Goal: Find specific page/section

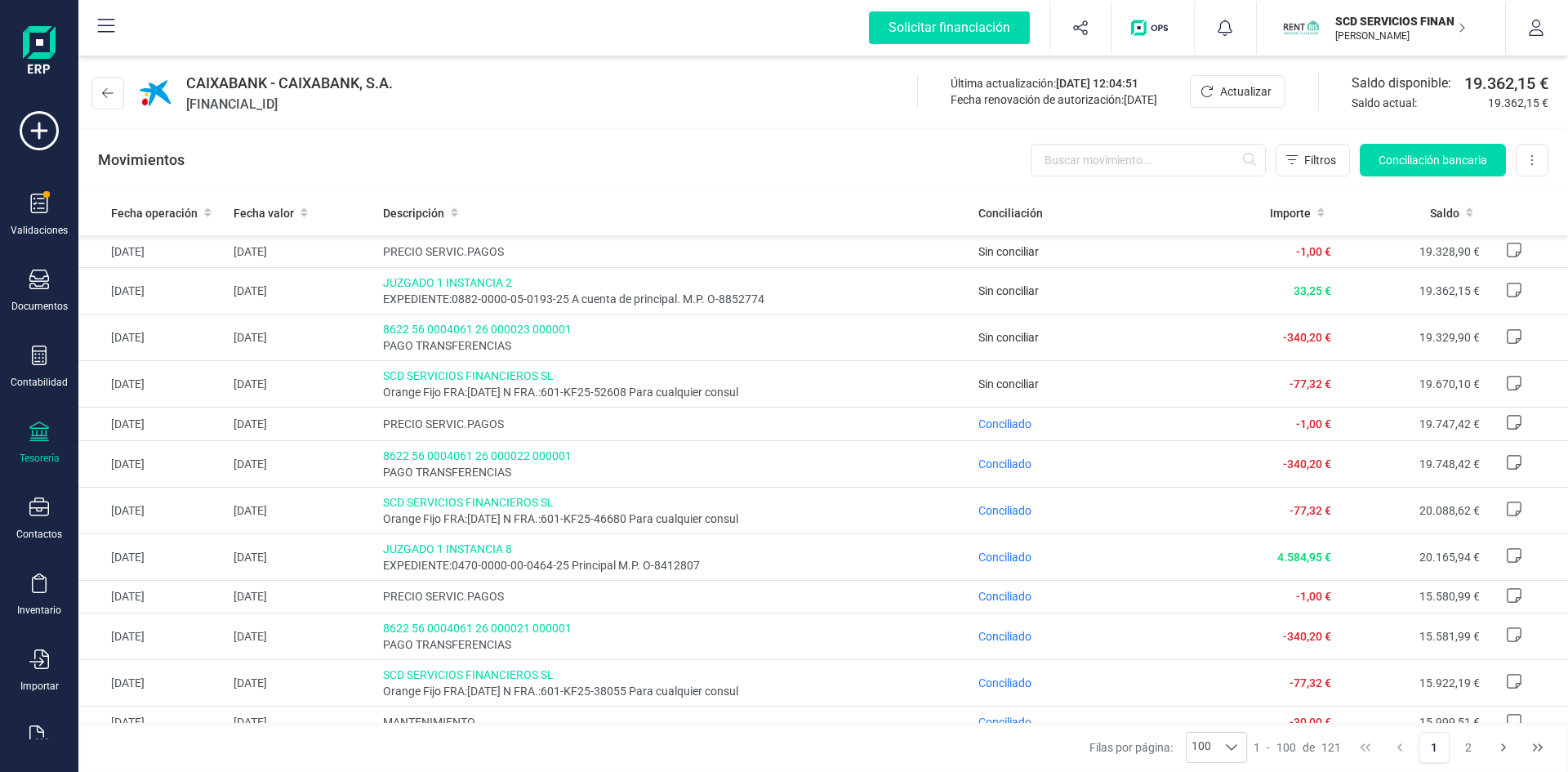
scroll to position [42, 0]
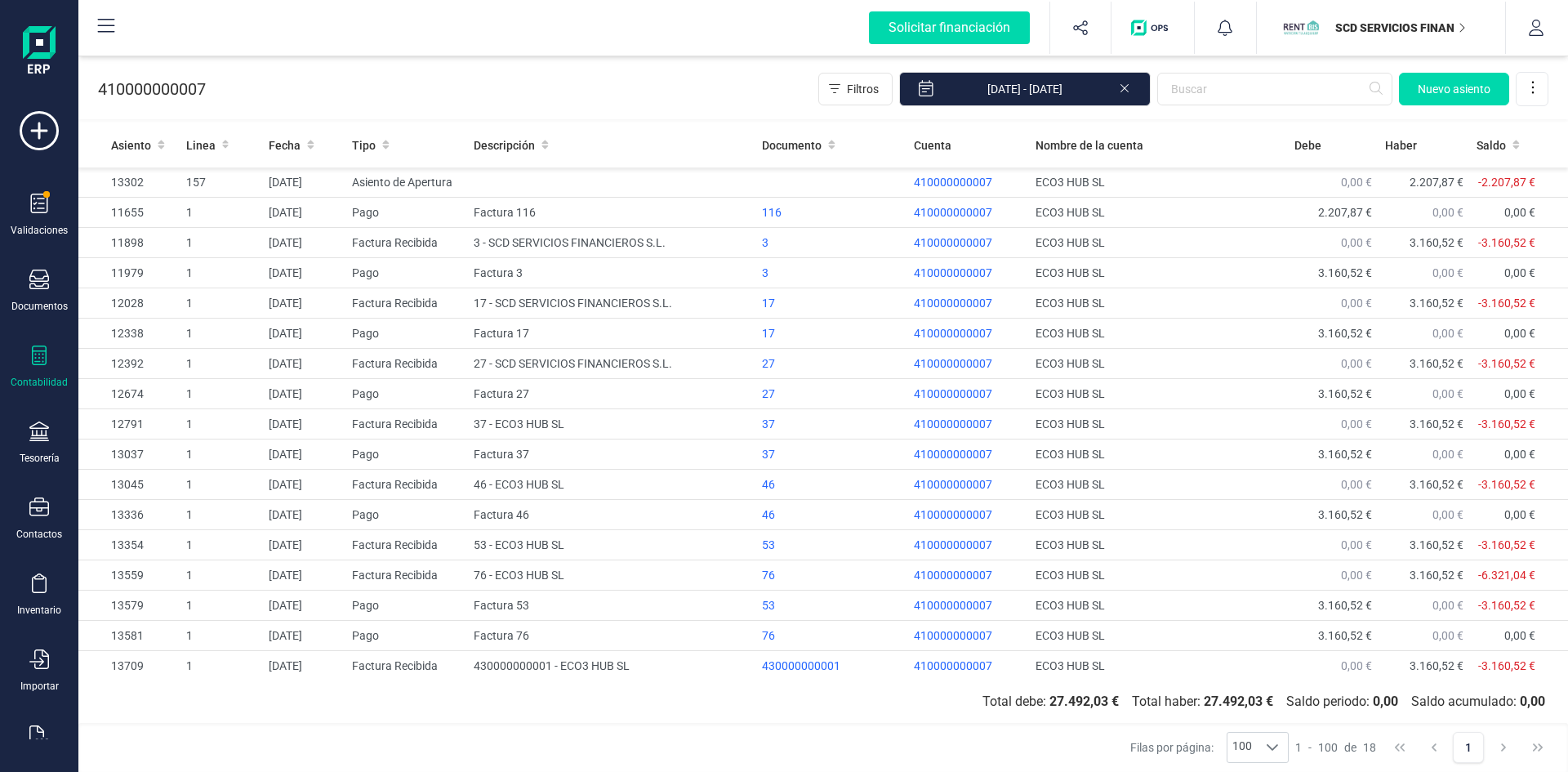
click at [1401, 19] on div "SCD SERVICIOS FINANCIEROS SL" at bounding box center [1390, 27] width 125 height 36
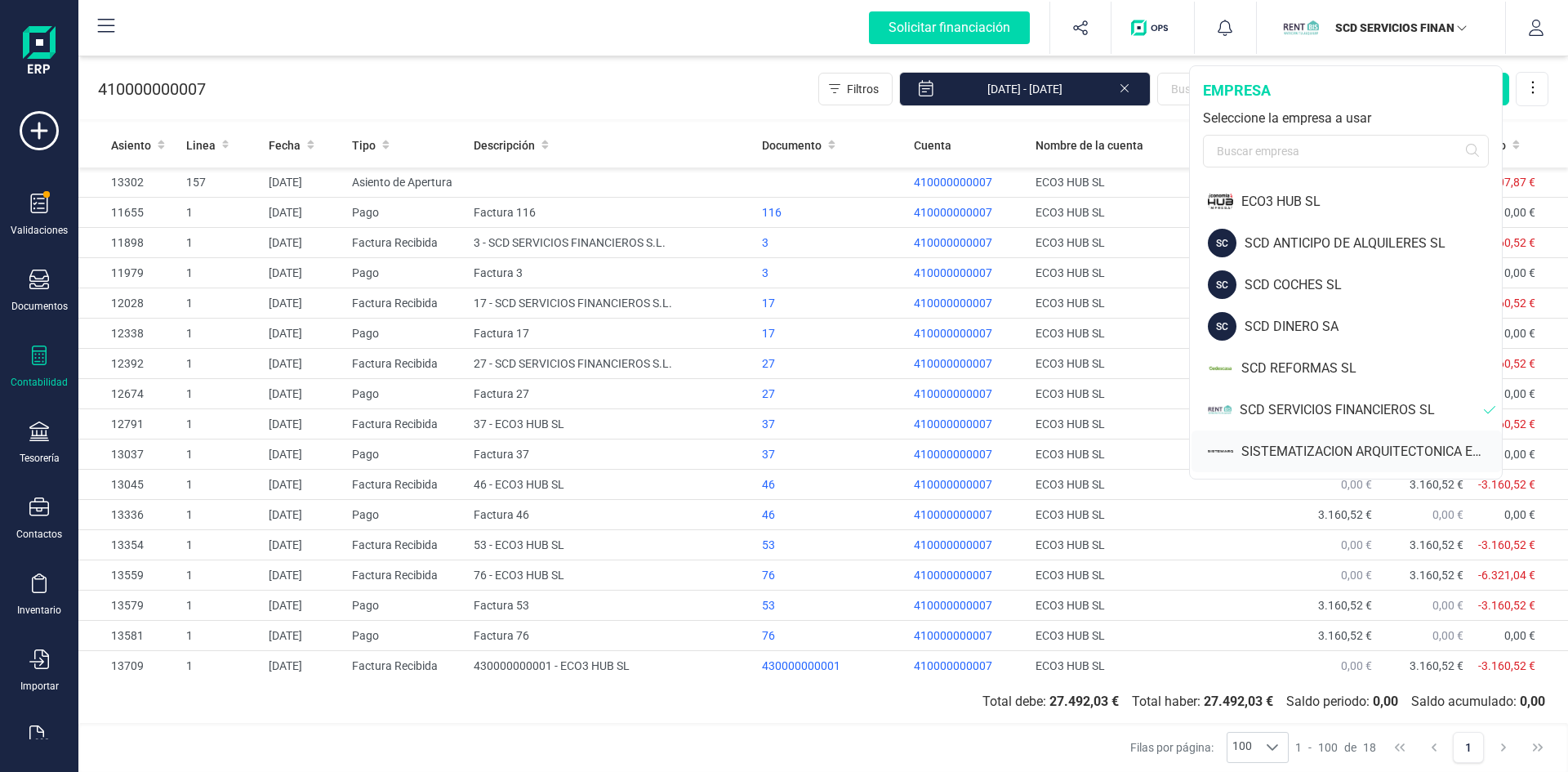
click at [1321, 450] on div "SISTEMATIZACION ARQUITECTONICA EN REFORMAS SL" at bounding box center [1371, 452] width 261 height 20
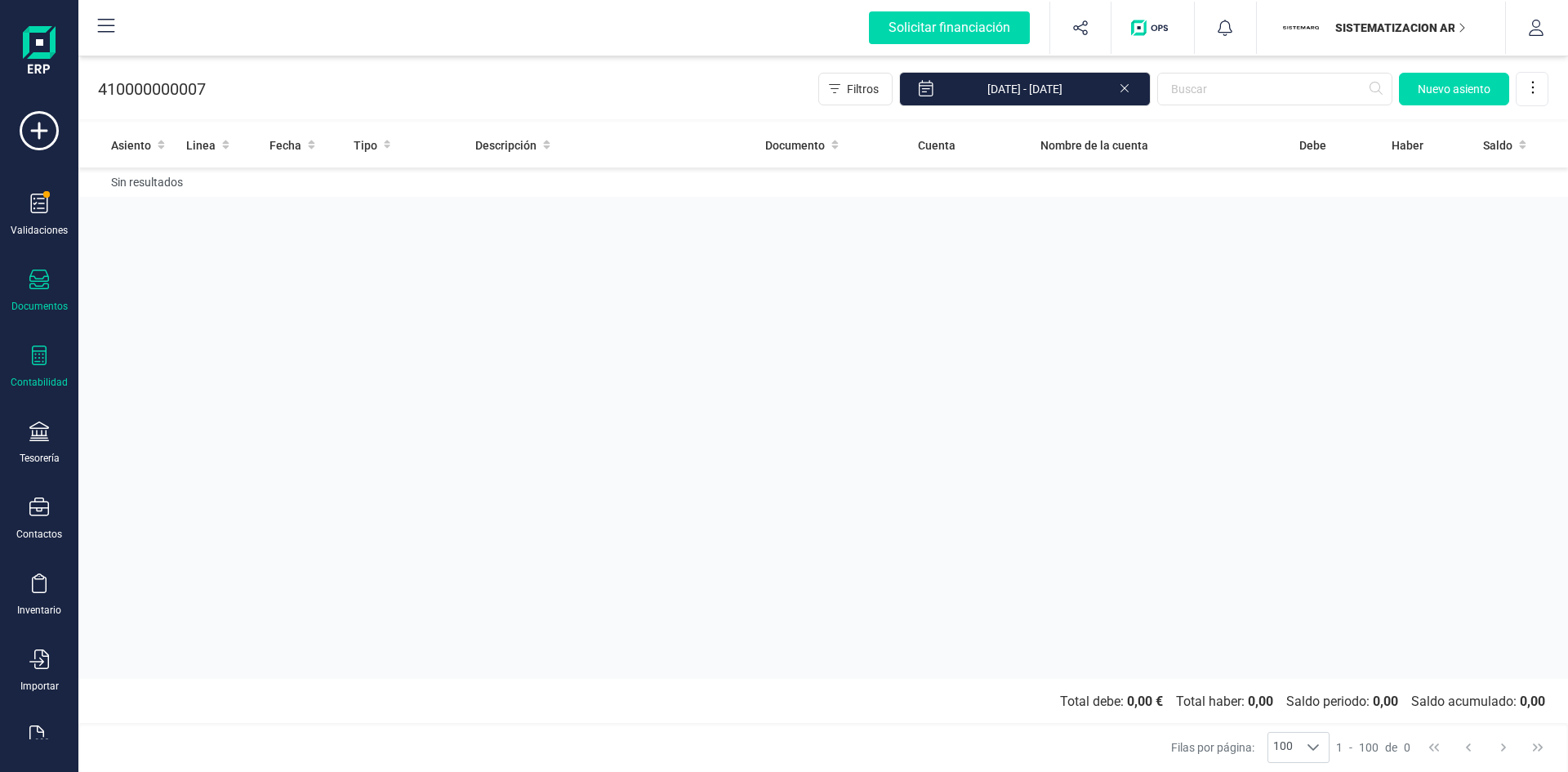
click at [32, 283] on icon at bounding box center [39, 280] width 20 height 20
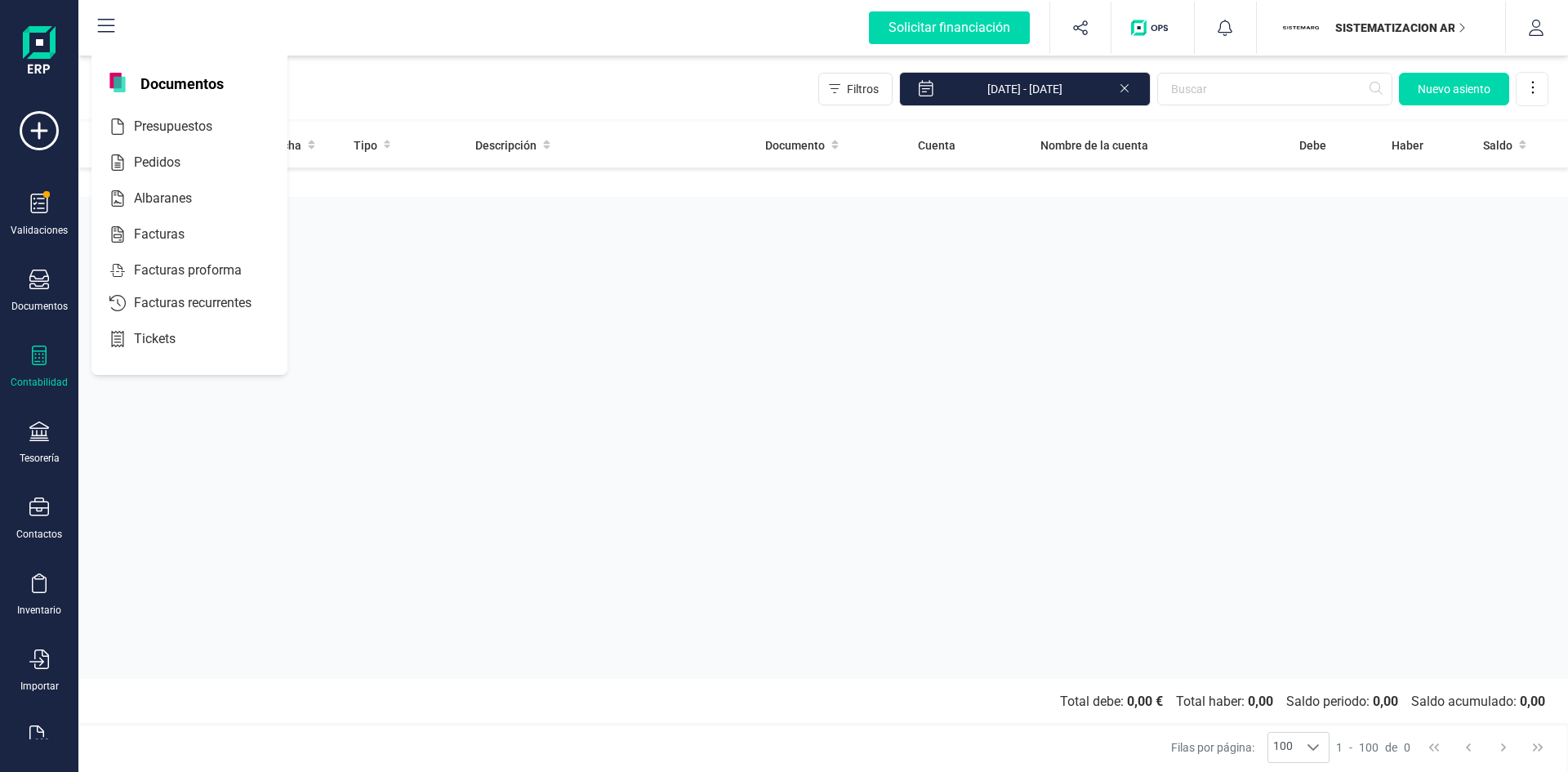
click at [37, 361] on icon at bounding box center [39, 355] width 15 height 20
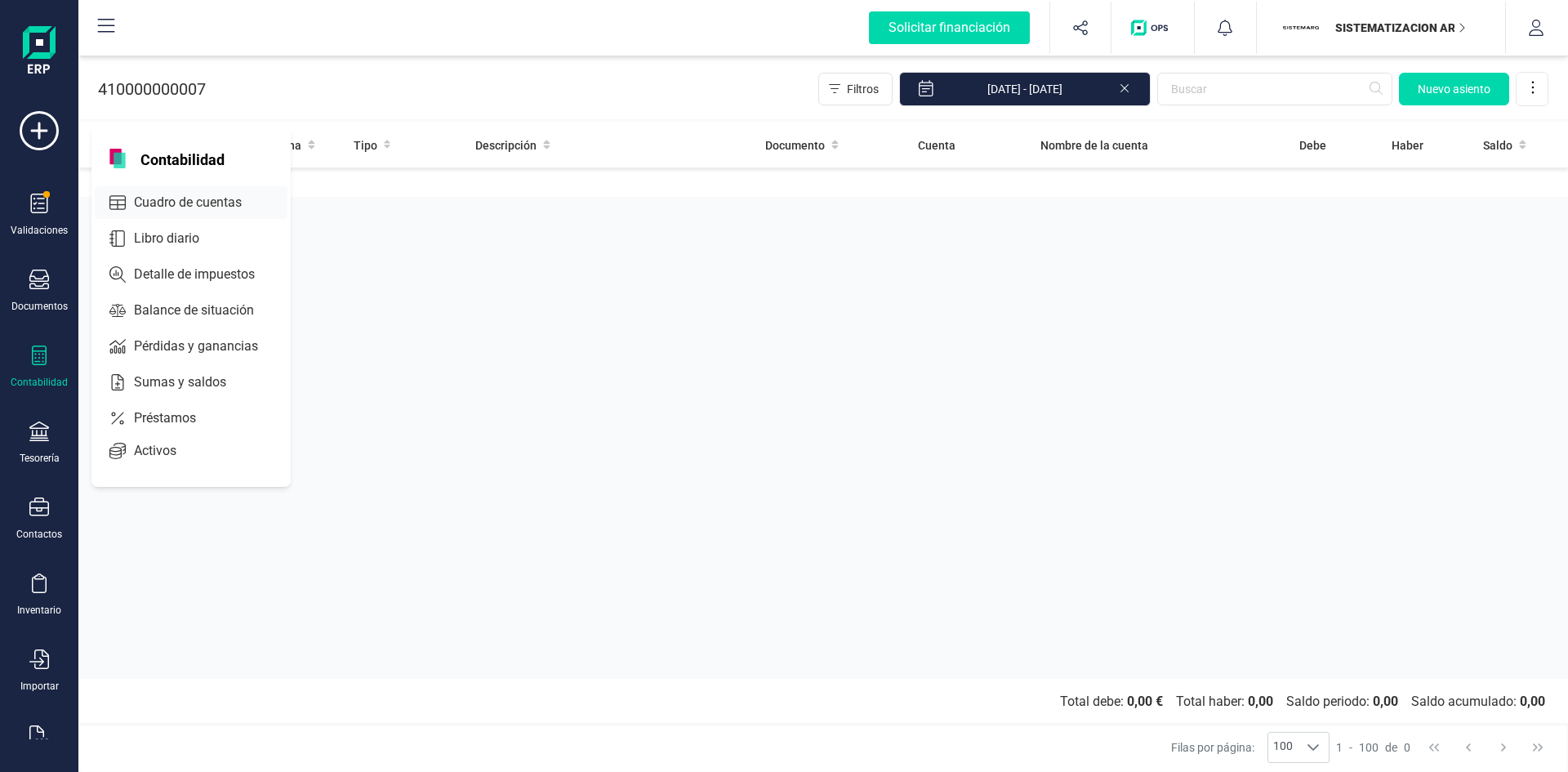
click at [187, 203] on span "Cuadro de cuentas" at bounding box center [198, 203] width 144 height 20
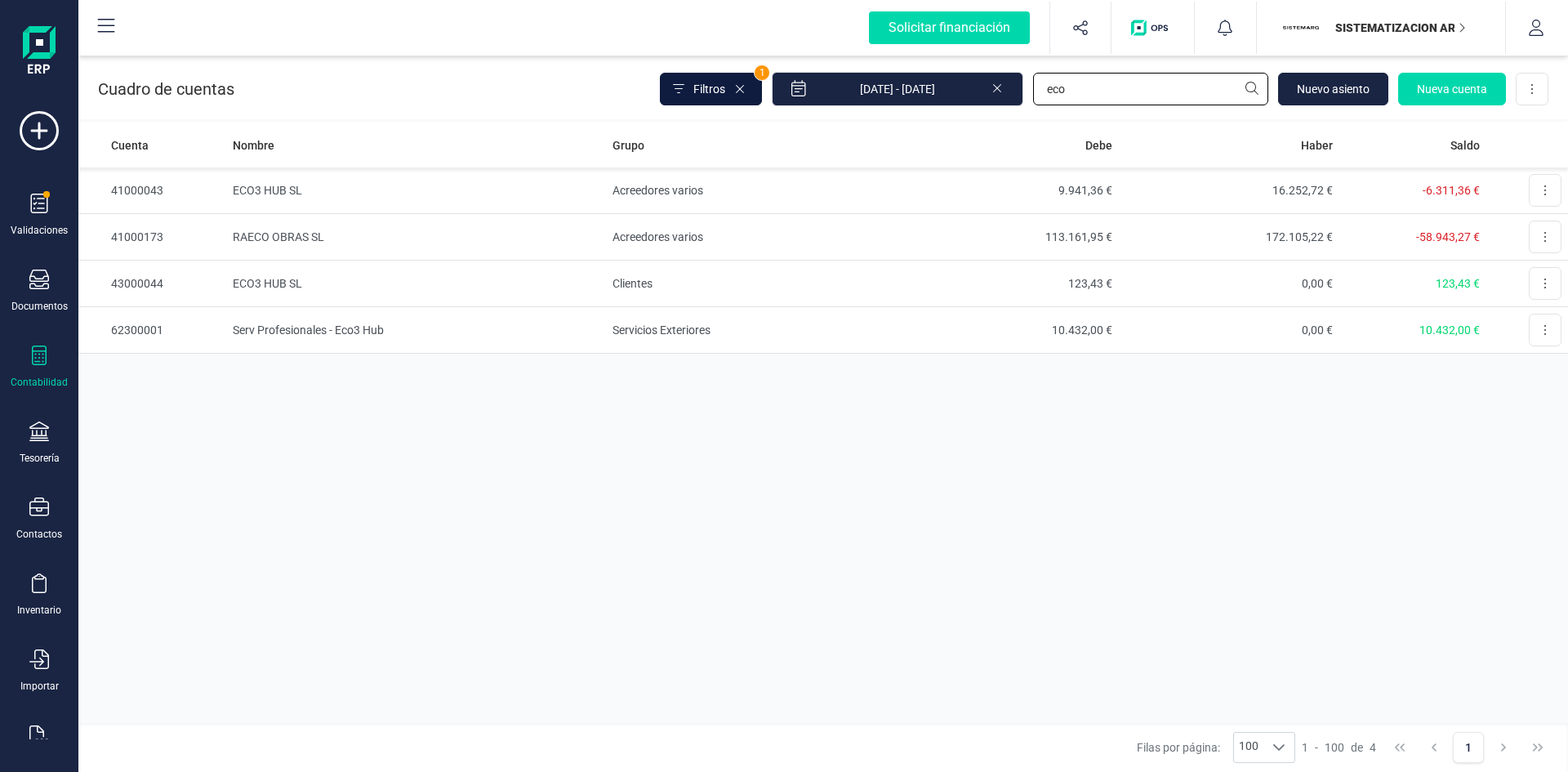
drag, startPoint x: 1171, startPoint y: 90, endPoint x: 745, endPoint y: 86, distance: 426.0
click at [749, 86] on div "Filtros 1 [DATE] - [DATE] eco [GEOGRAPHIC_DATA] Nueva cuenta Descargar Excel" at bounding box center [1104, 89] width 888 height 34
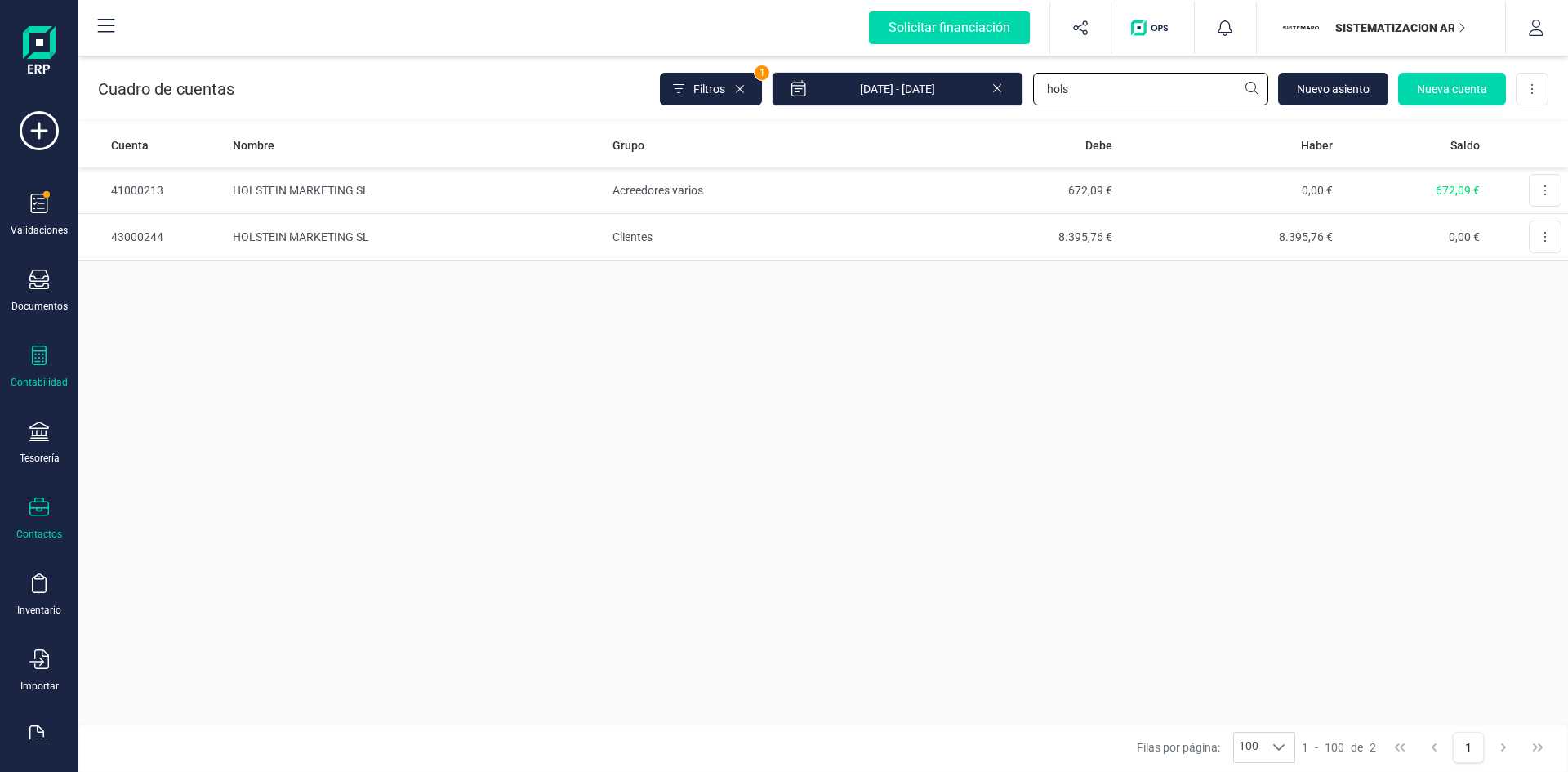
type input "hols"
click at [36, 514] on icon at bounding box center [39, 507] width 20 height 20
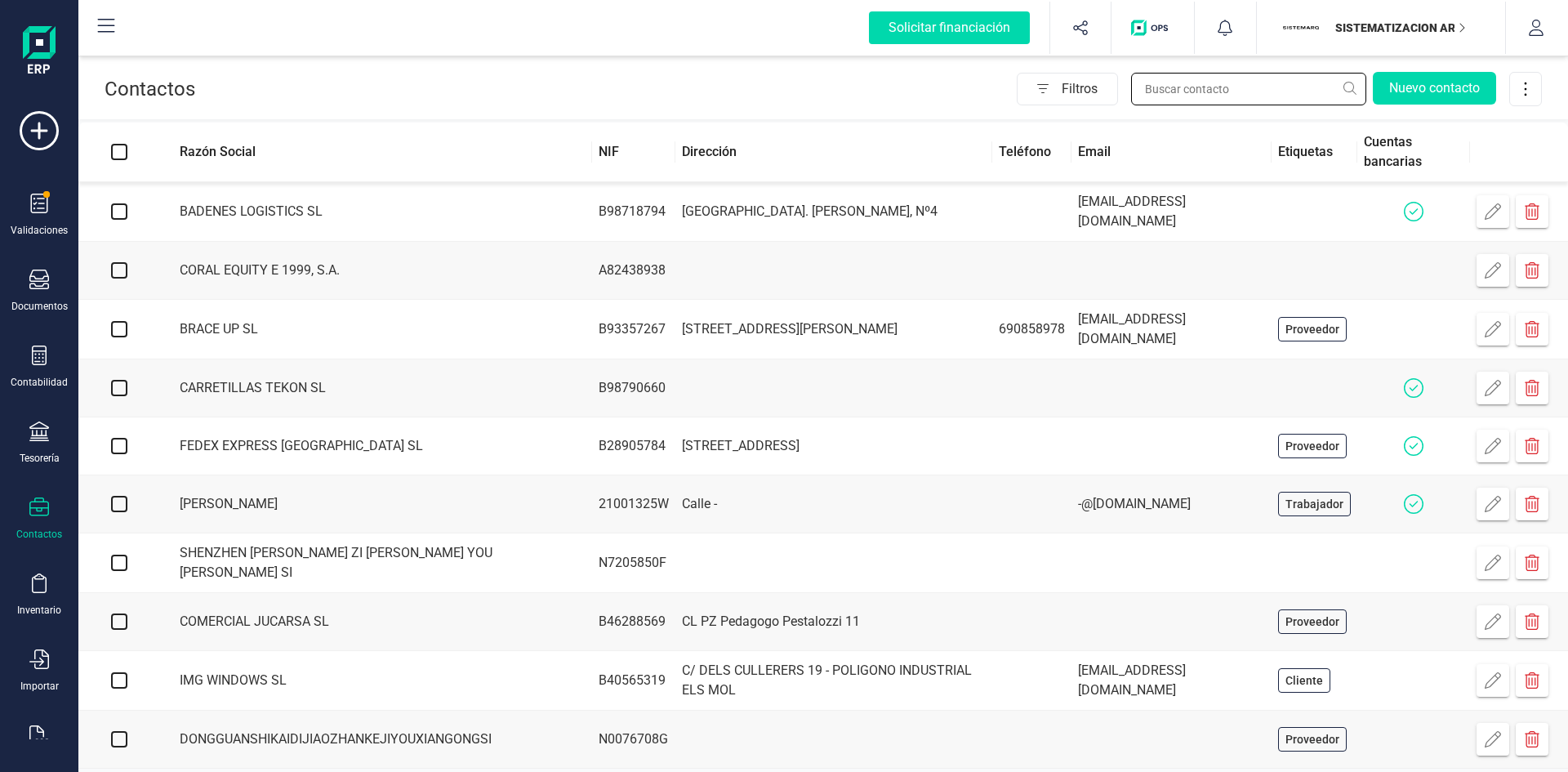
click at [1166, 89] on input "text" at bounding box center [1248, 89] width 235 height 32
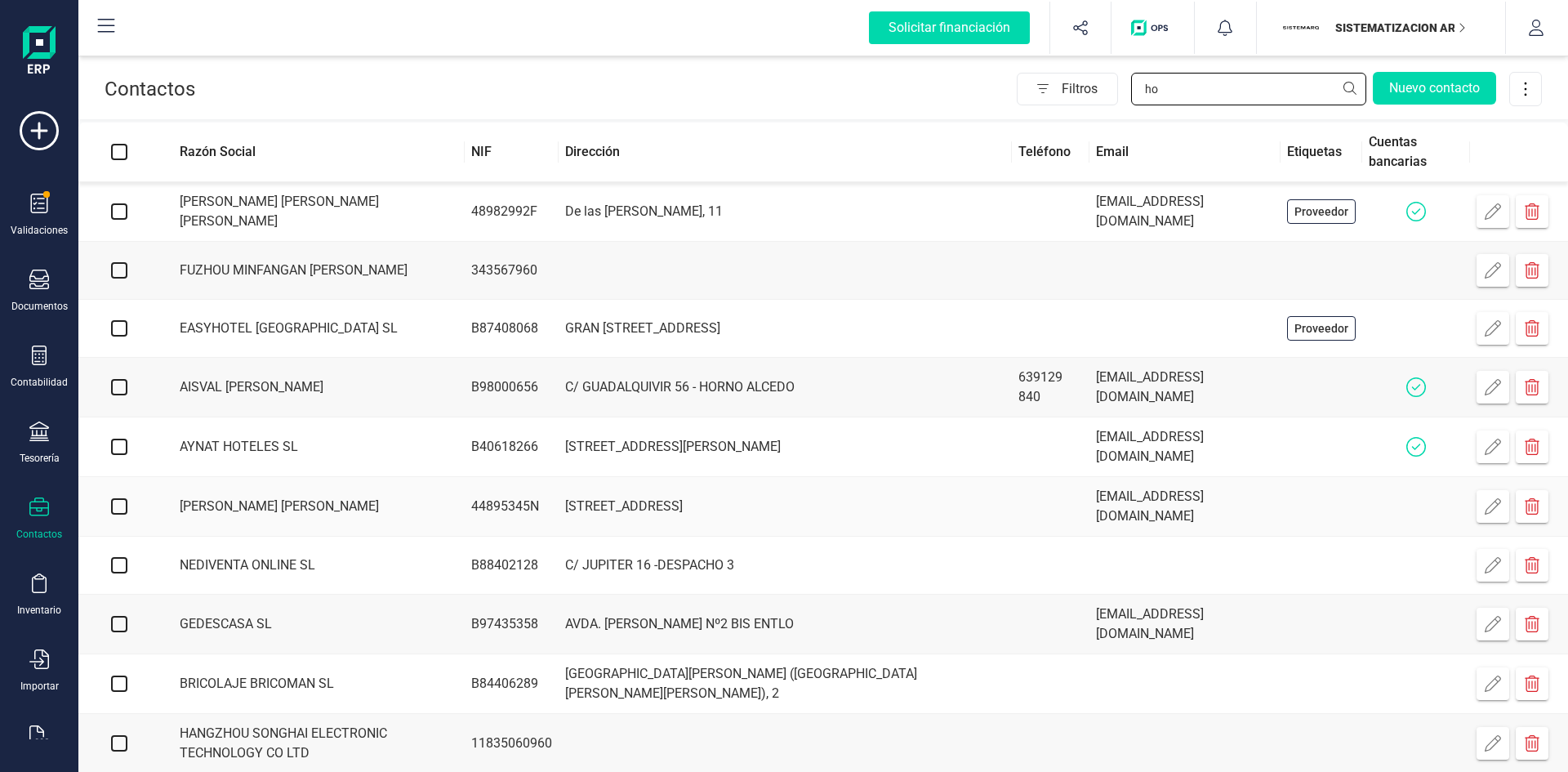
type input "h"
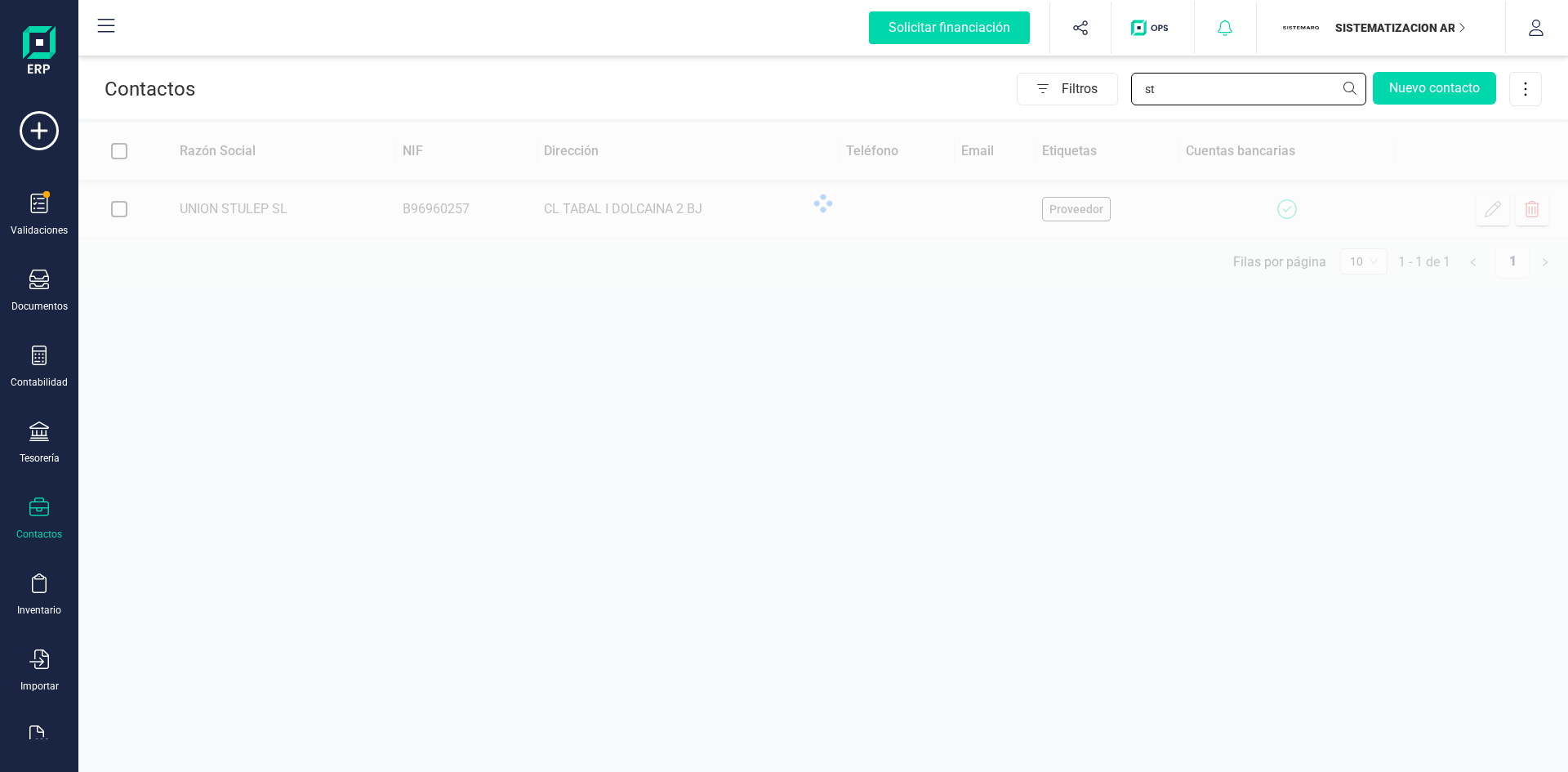
type input "s"
